Goal: Information Seeking & Learning: Learn about a topic

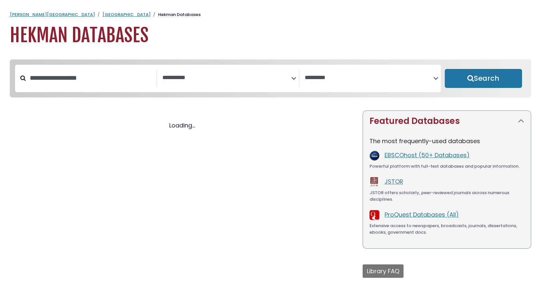
select select "Database Subject Filter"
select select "Database Vendors Filter"
select select "Database Subject Filter"
select select "Database Vendors Filter"
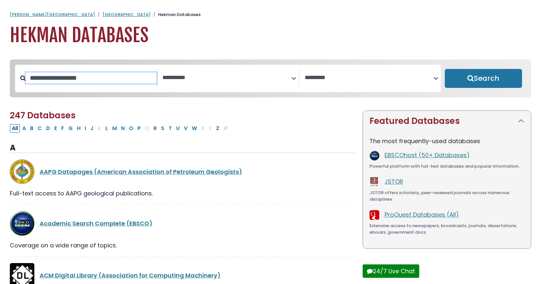
click at [91, 83] on input "Search database by title or keyword" at bounding box center [91, 78] width 130 height 11
type input "**********"
click at [444, 69] on button "Search" at bounding box center [482, 78] width 77 height 19
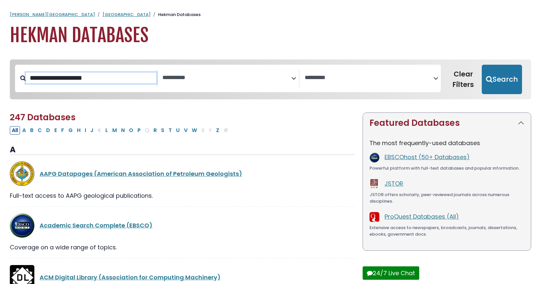
select select "Database Subject Filter"
select select "Database Vendors Filter"
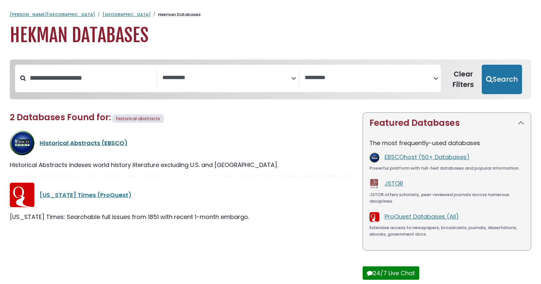
click at [79, 147] on link "Historical Abstracts (EBSCO)" at bounding box center [84, 143] width 88 height 8
click at [86, 147] on link "Historical Abstracts (EBSCO)" at bounding box center [84, 143] width 88 height 8
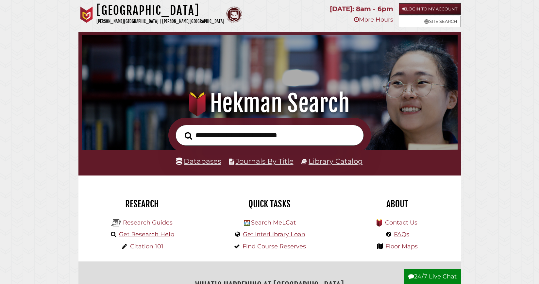
scroll to position [124, 373]
type input "*******"
click at [181, 130] on button "Search" at bounding box center [188, 136] width 14 height 12
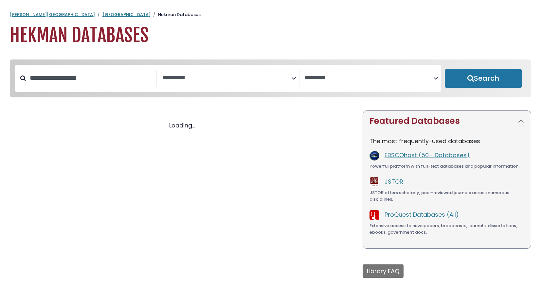
select select "Database Subject Filter"
select select "Database Vendors Filter"
select select "Database Subject Filter"
select select "Database Vendors Filter"
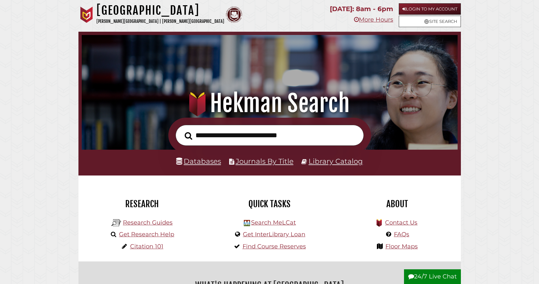
scroll to position [124, 373]
type input "*"
click at [203, 165] on link "Databases" at bounding box center [198, 161] width 45 height 9
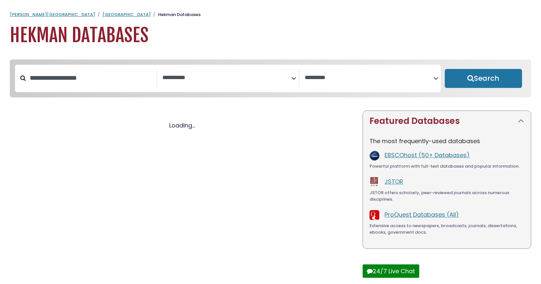
select select "Database Subject Filter"
select select "Database Vendors Filter"
select select "Database Subject Filter"
select select "Database Vendors Filter"
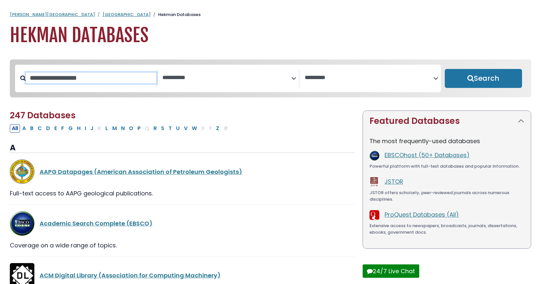
click at [95, 83] on input "Search database by title or keyword" at bounding box center [91, 78] width 130 height 11
type input "****"
click at [444, 69] on button "Search" at bounding box center [482, 78] width 77 height 19
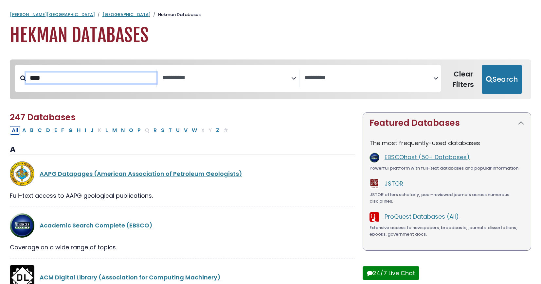
select select "Database Subject Filter"
select select "Database Vendors Filter"
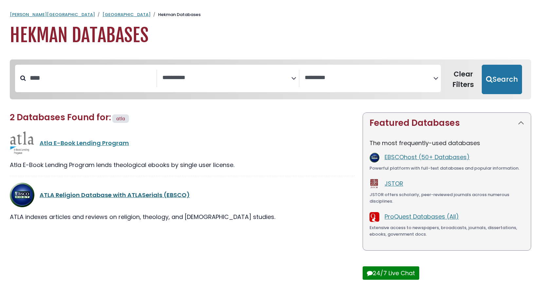
click at [116, 199] on link "ATLA Religion Database with ATLASerials (EBSCO)" at bounding box center [115, 195] width 150 height 8
click at [114, 199] on link "ATLA Religion Database with ATLASerials (EBSCO)" at bounding box center [115, 195] width 150 height 8
